Goal: Check status: Check status

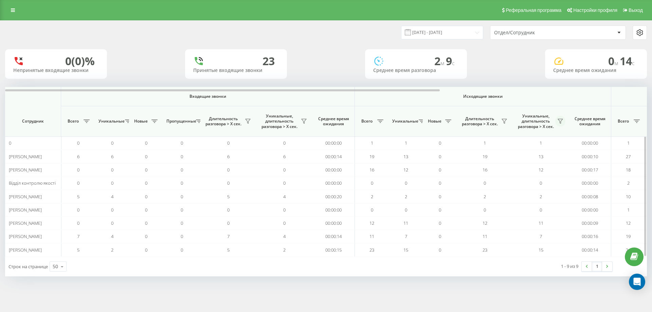
click at [562, 121] on icon at bounding box center [560, 121] width 5 height 5
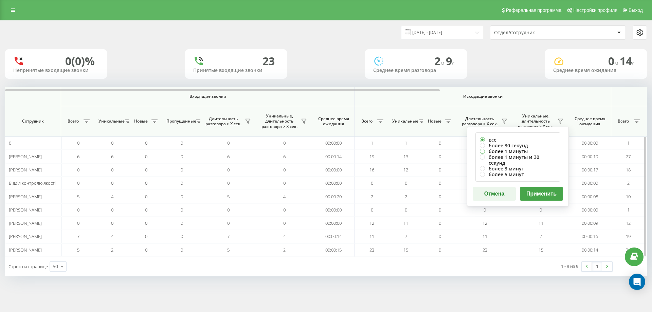
click at [529, 151] on label "более 1 минуты" at bounding box center [518, 151] width 76 height 6
radio input "true"
click at [542, 187] on button "Применить" at bounding box center [541, 194] width 43 height 14
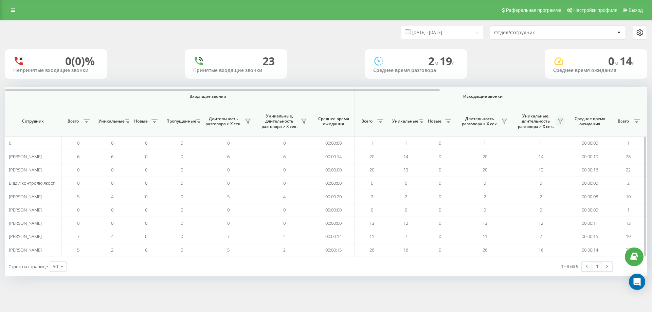
click at [561, 121] on icon at bounding box center [560, 121] width 5 height 5
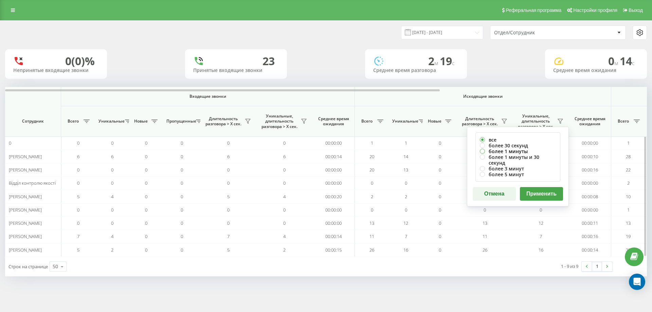
click at [525, 151] on label "более 1 минуты" at bounding box center [518, 151] width 76 height 6
radio input "true"
click at [535, 187] on button "Применить" at bounding box center [541, 194] width 43 height 14
